Goal: Task Accomplishment & Management: Manage account settings

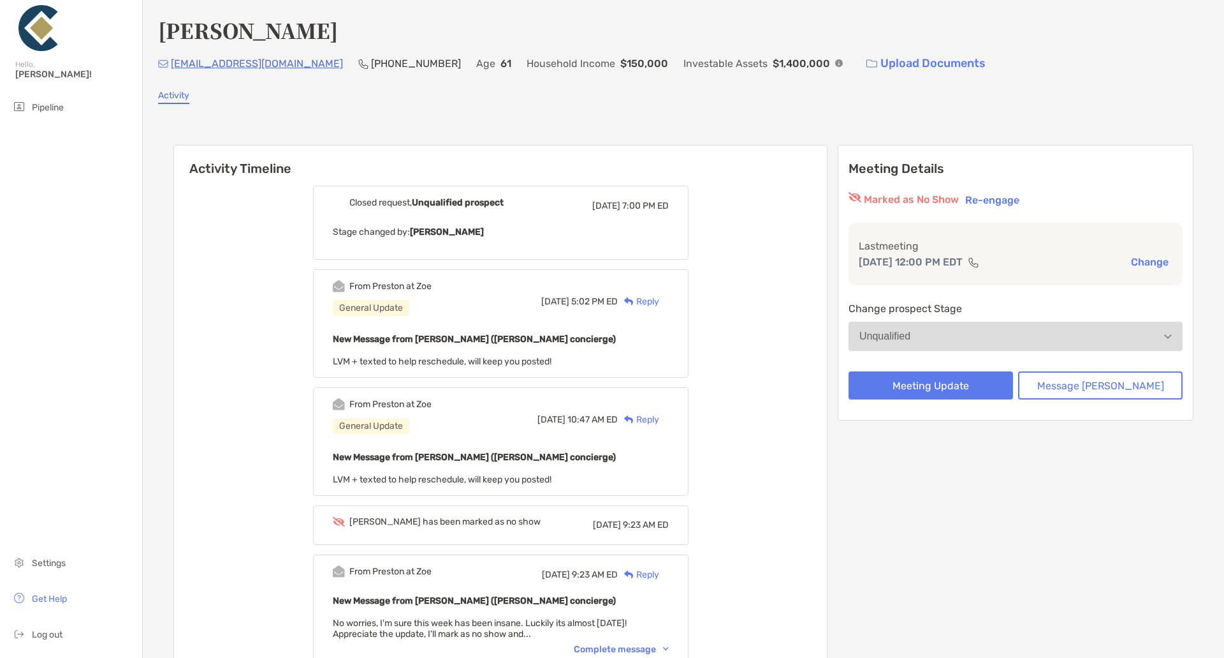
click at [39, 566] on span "Settings" at bounding box center [49, 562] width 34 height 11
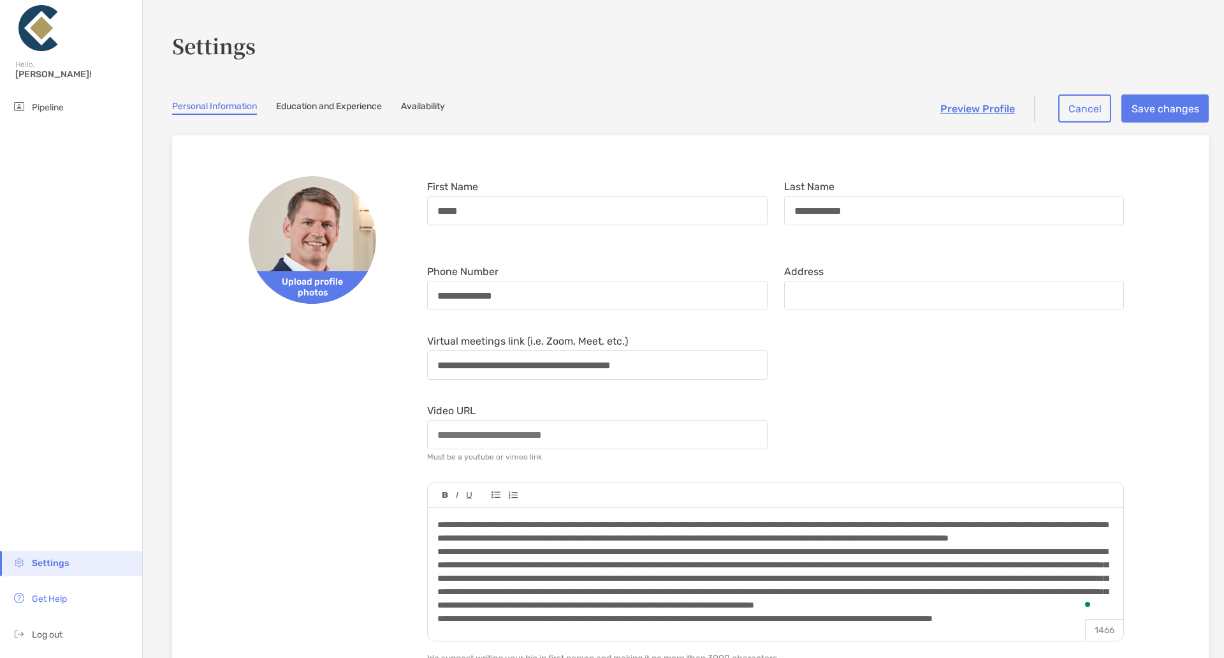
click at [432, 108] on link "Availability" at bounding box center [423, 108] width 44 height 14
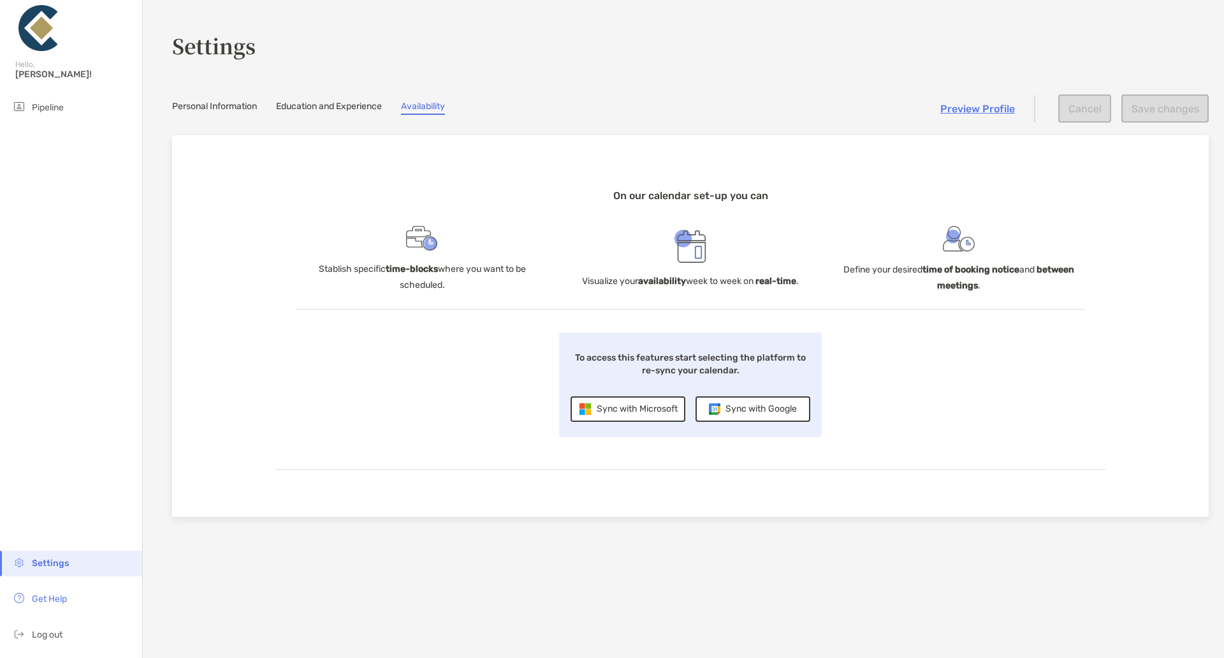
click at [620, 401] on div "Sync with Microsoft" at bounding box center [628, 409] width 115 height 26
click at [621, 404] on div "Sync with Microsoft" at bounding box center [628, 409] width 115 height 26
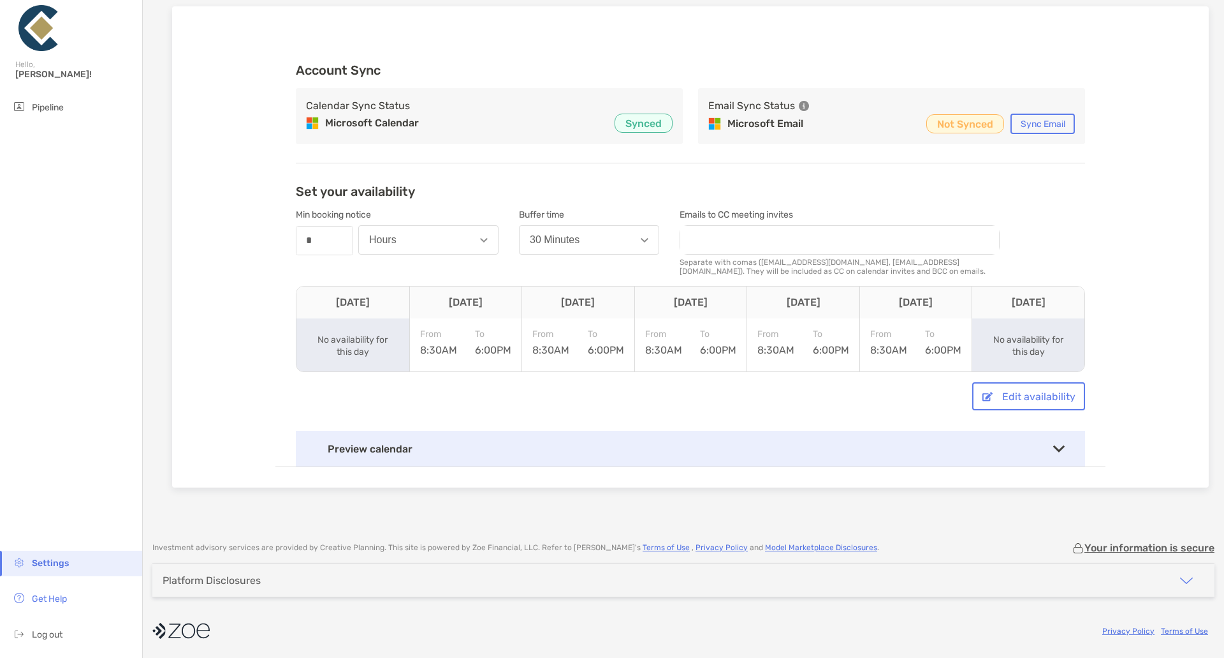
scroll to position [1, 0]
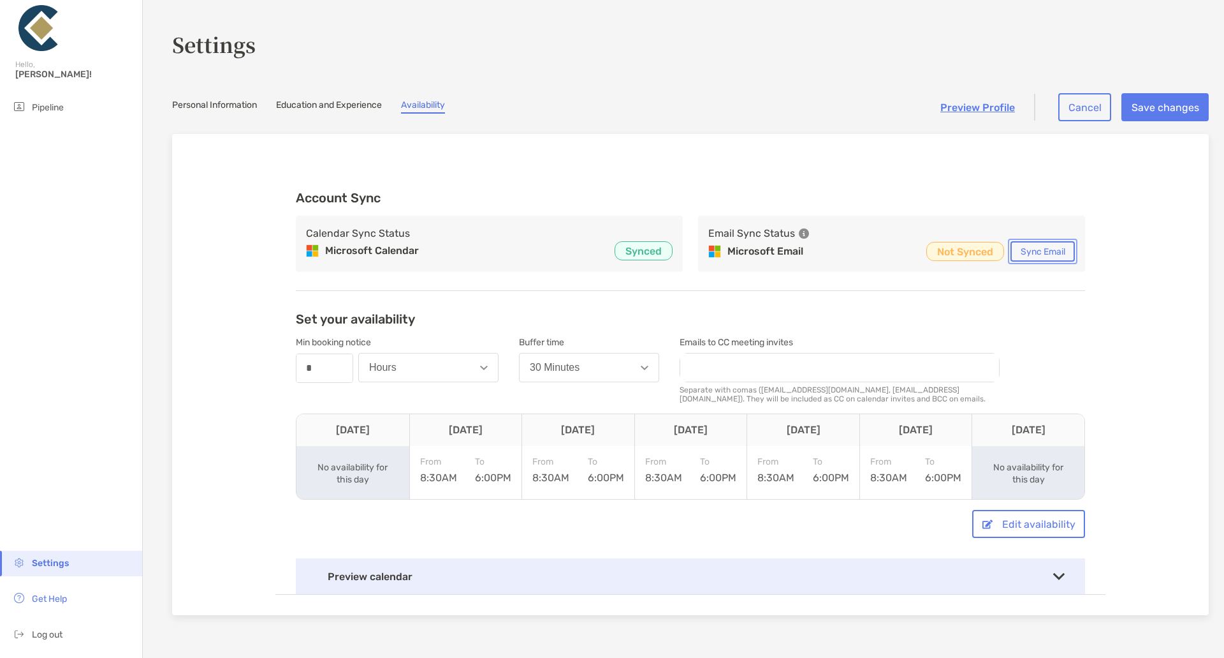
click at [1048, 256] on button "Sync Email" at bounding box center [1043, 251] width 64 height 20
